Goal: Transaction & Acquisition: Purchase product/service

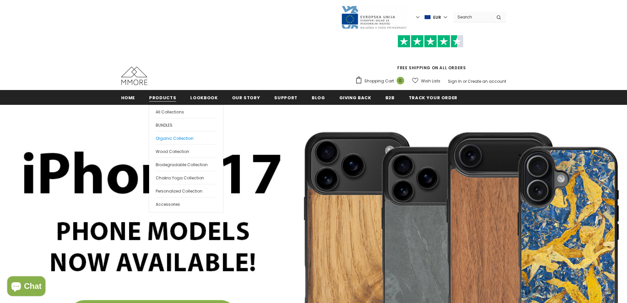
click at [170, 137] on span "Organic Collection" at bounding box center [175, 138] width 38 height 6
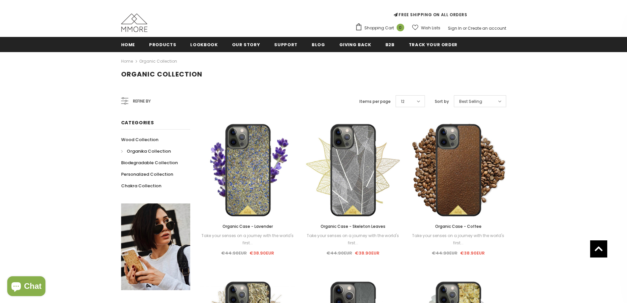
scroll to position [45, 0]
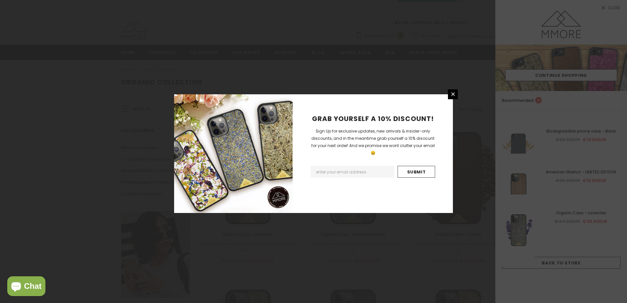
click at [253, 56] on div "GRAB YOURSELF A 10% DISCOUNT! Sign Up for exclusive updates, new arrivals & ins…" at bounding box center [313, 151] width 627 height 303
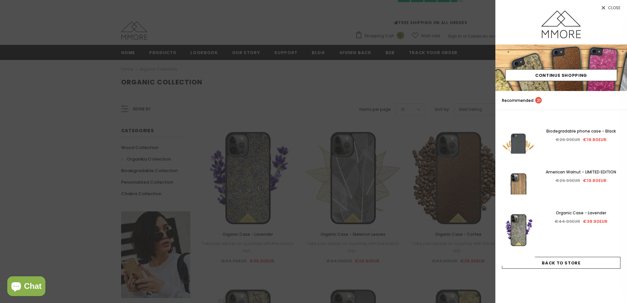
click at [428, 86] on div at bounding box center [313, 151] width 627 height 303
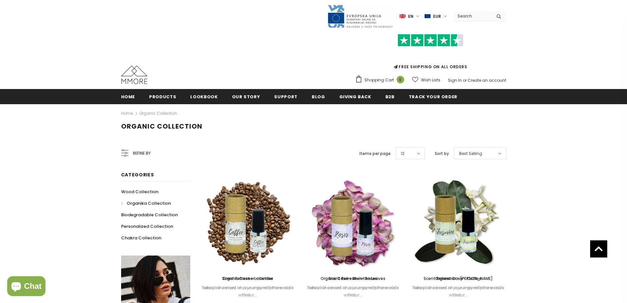
scroll to position [0, 0]
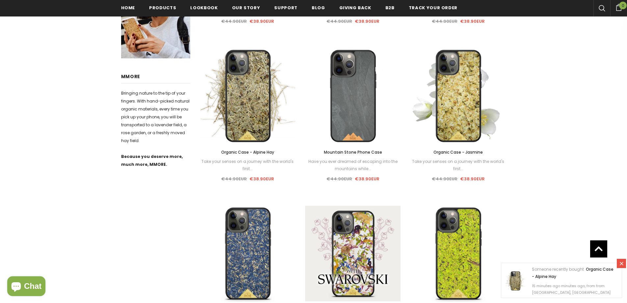
scroll to position [298, 0]
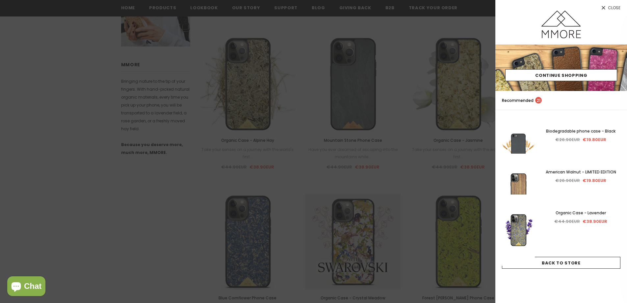
click at [318, 142] on div at bounding box center [313, 151] width 627 height 303
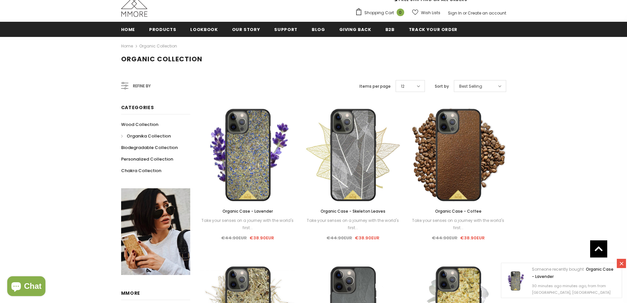
scroll to position [68, 0]
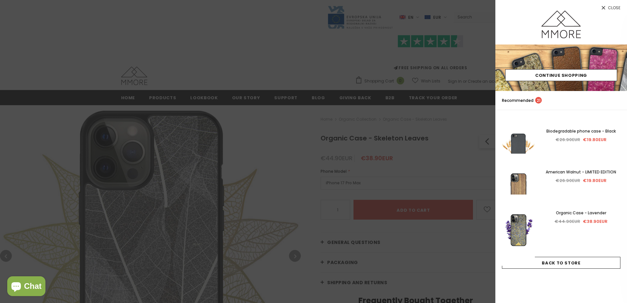
click at [267, 48] on div at bounding box center [313, 151] width 627 height 303
click at [318, 84] on div at bounding box center [313, 151] width 627 height 303
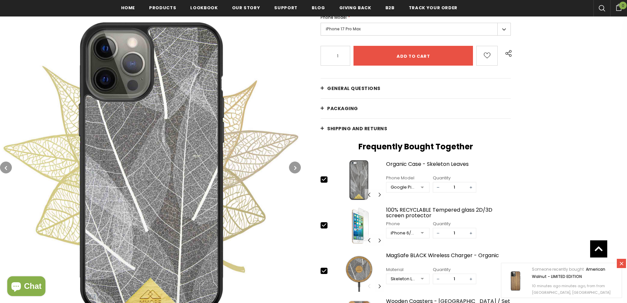
scroll to position [165, 0]
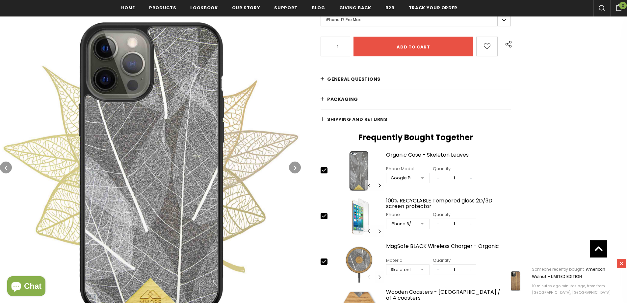
click at [257, 148] on img at bounding box center [150, 166] width 301 height 301
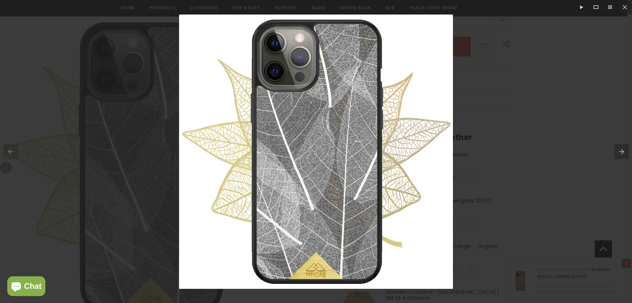
click at [519, 152] on div at bounding box center [316, 151] width 632 height 303
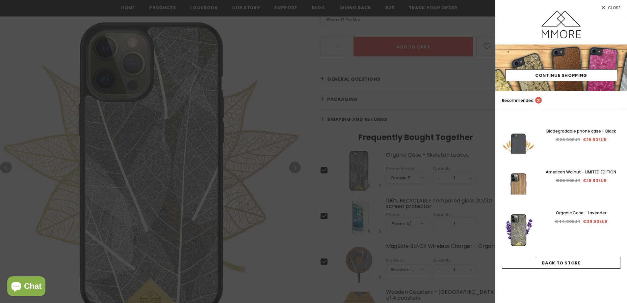
click at [263, 85] on div at bounding box center [313, 151] width 627 height 303
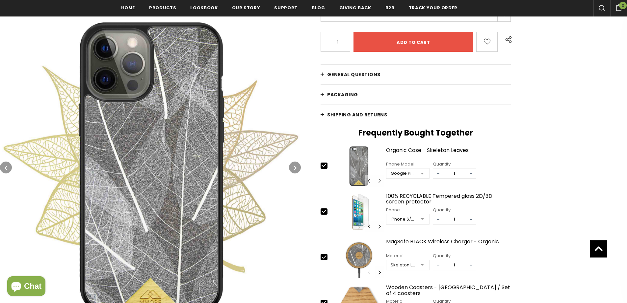
scroll to position [198, 0]
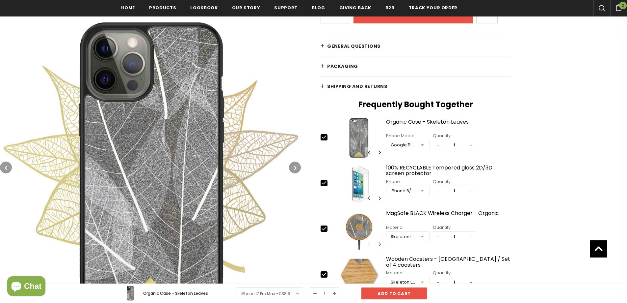
click at [233, 138] on img at bounding box center [150, 166] width 301 height 301
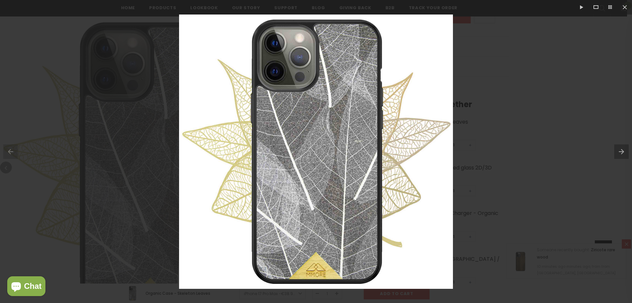
drag, startPoint x: 495, startPoint y: 65, endPoint x: 493, endPoint y: 56, distance: 8.4
click at [495, 65] on div at bounding box center [316, 151] width 632 height 303
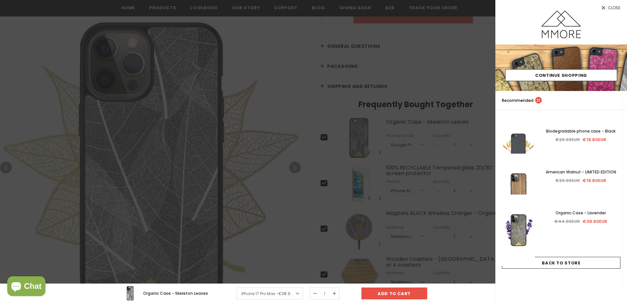
drag, startPoint x: 277, startPoint y: 102, endPoint x: 234, endPoint y: 50, distance: 67.1
click at [276, 101] on div at bounding box center [313, 151] width 627 height 303
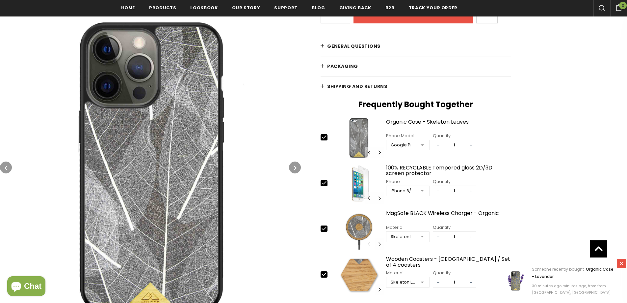
scroll to position [165, 0]
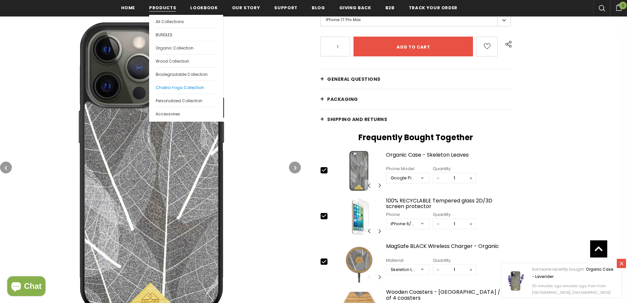
click at [170, 85] on span "Chakra Yoga Collection" at bounding box center [180, 88] width 48 height 6
click at [169, 46] on span "Organic Collection" at bounding box center [175, 48] width 38 height 6
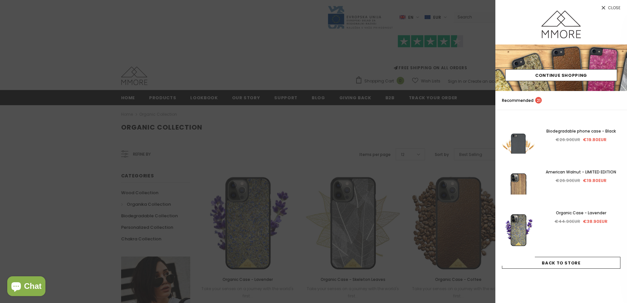
click at [270, 82] on div at bounding box center [313, 151] width 627 height 303
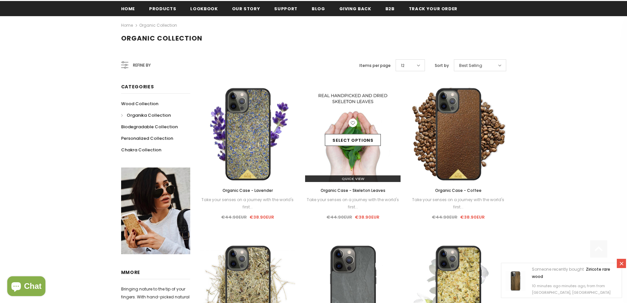
scroll to position [166, 0]
